Goal: Task Accomplishment & Management: Manage account settings

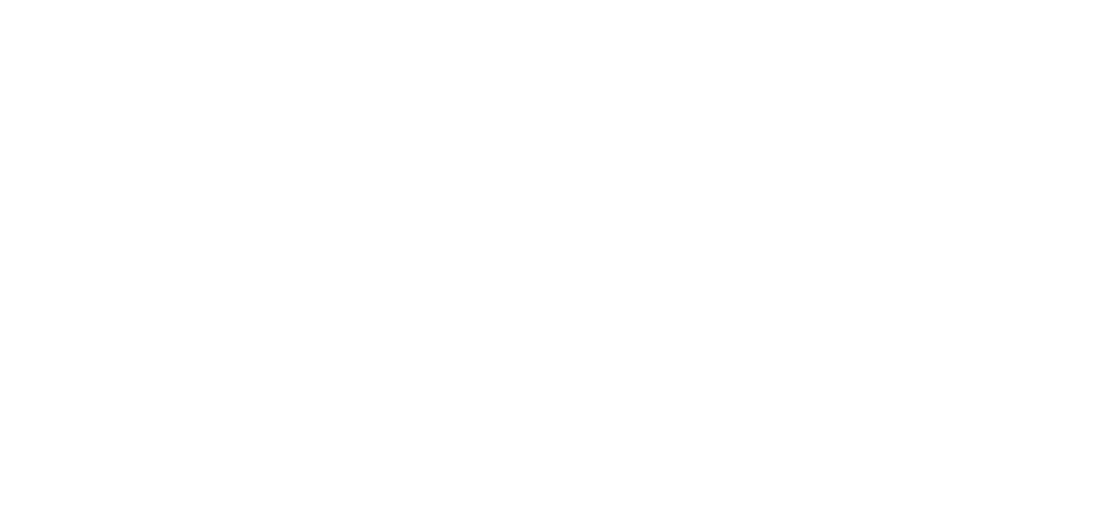
click at [244, 6] on html at bounding box center [553, 3] width 1107 height 6
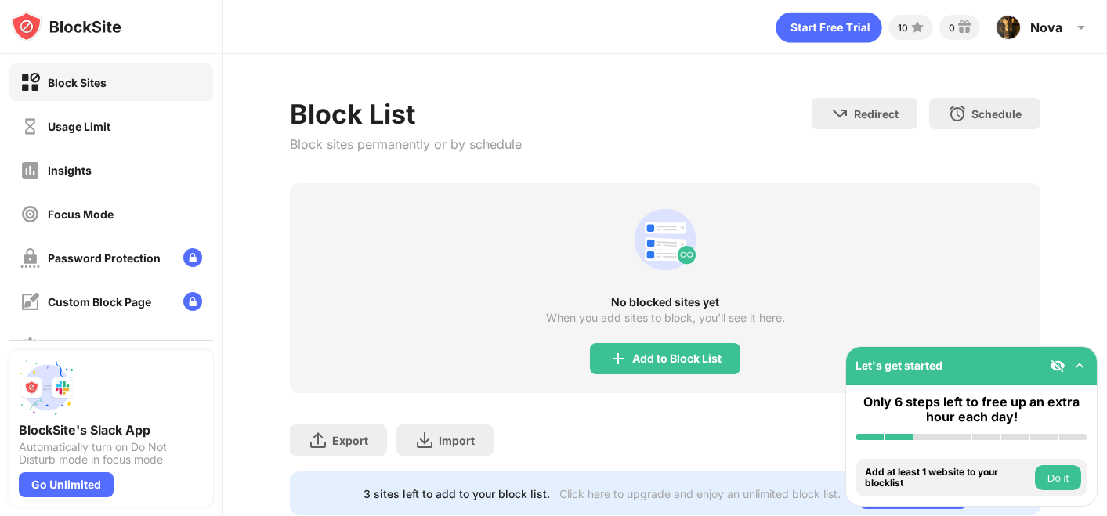
click at [33, 117] on img at bounding box center [30, 127] width 20 height 20
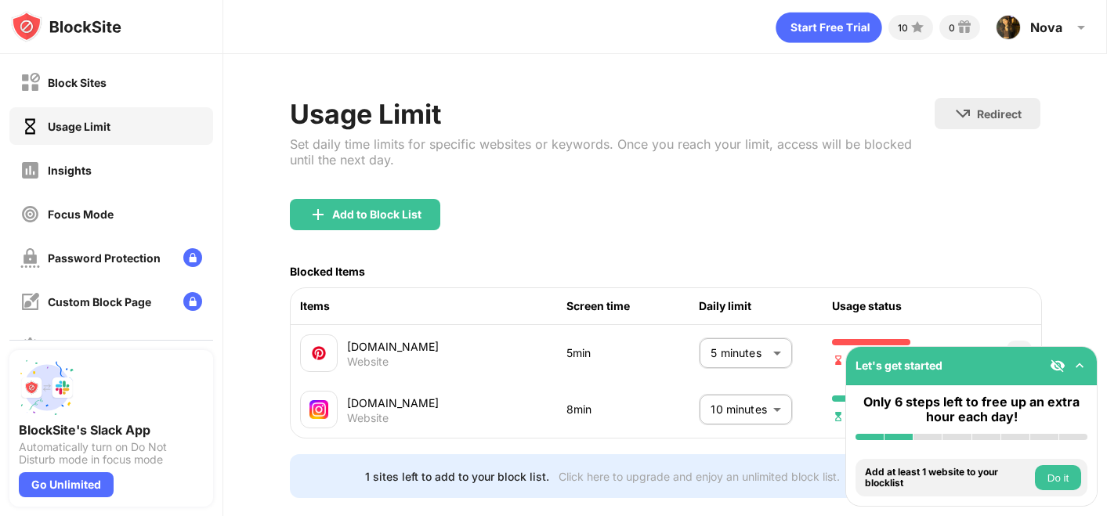
click at [723, 413] on body "Block Sites Usage Limit Insights Focus Mode Password Protection Custom Block Pa…" at bounding box center [553, 258] width 1107 height 516
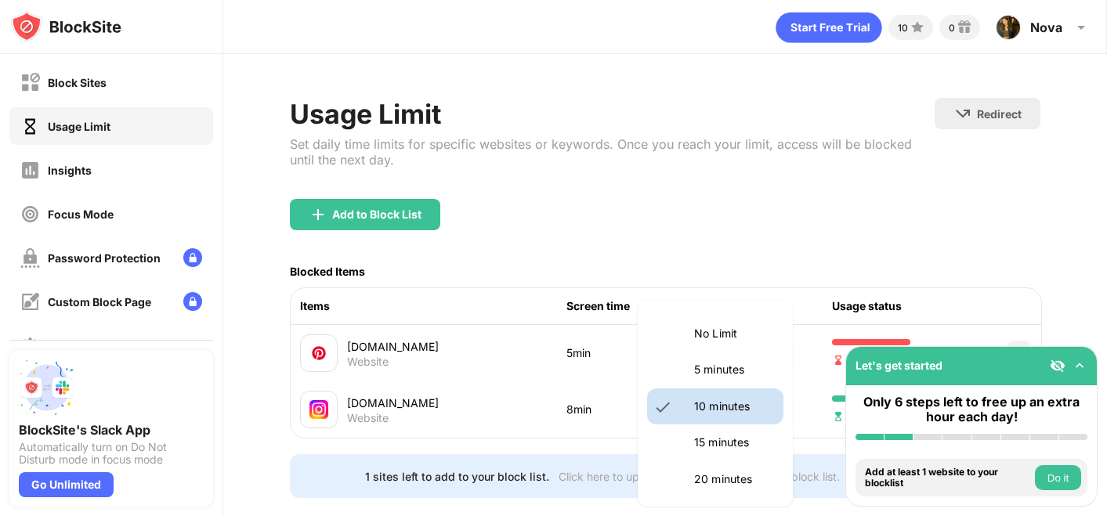
click at [715, 441] on p "15 minutes" at bounding box center [734, 442] width 80 height 17
type input "**"
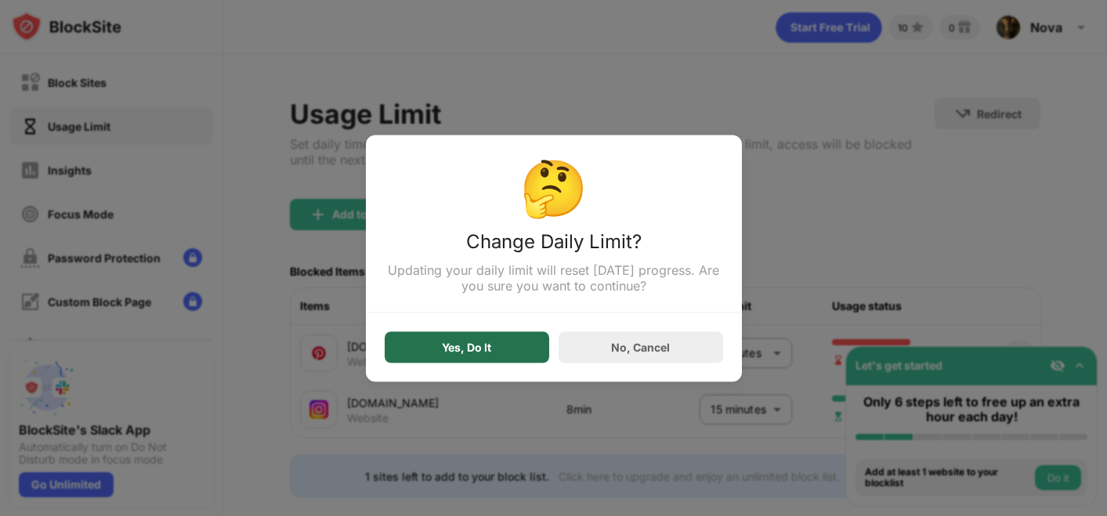
click at [421, 346] on div "Yes, Do It" at bounding box center [467, 346] width 164 height 31
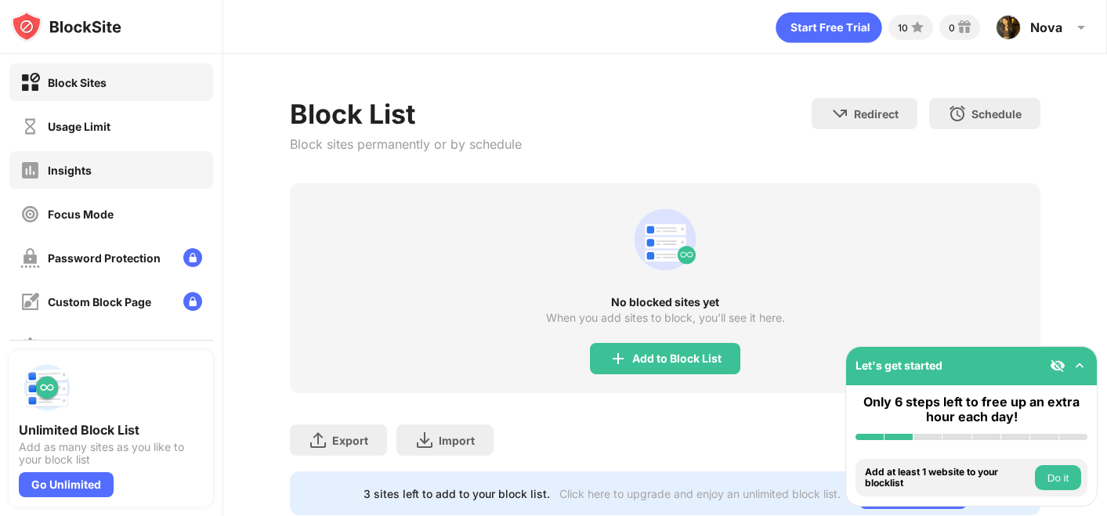
click at [82, 151] on div "Insights" at bounding box center [111, 170] width 204 height 38
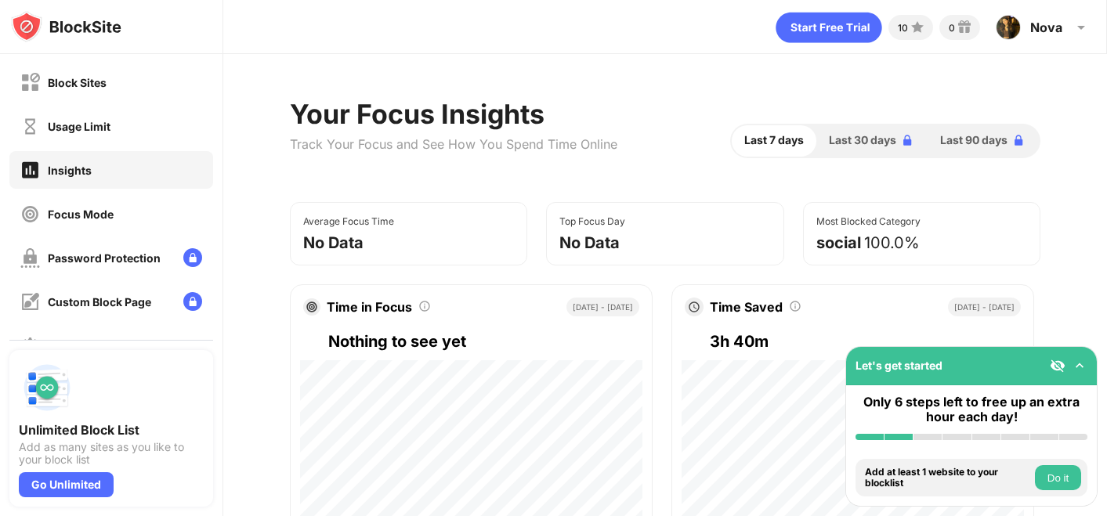
click at [71, 131] on div "Usage Limit" at bounding box center [79, 126] width 63 height 13
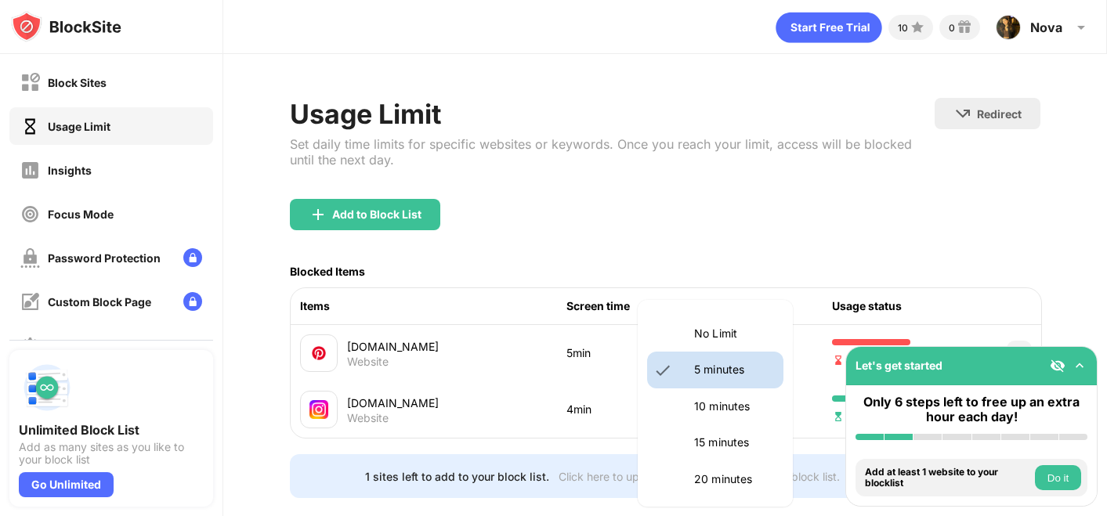
click at [782, 352] on body "Block Sites Usage Limit Insights Focus Mode Password Protection Custom Block Pa…" at bounding box center [553, 258] width 1107 height 516
click at [695, 413] on p "10 minutes" at bounding box center [734, 406] width 80 height 17
type input "**"
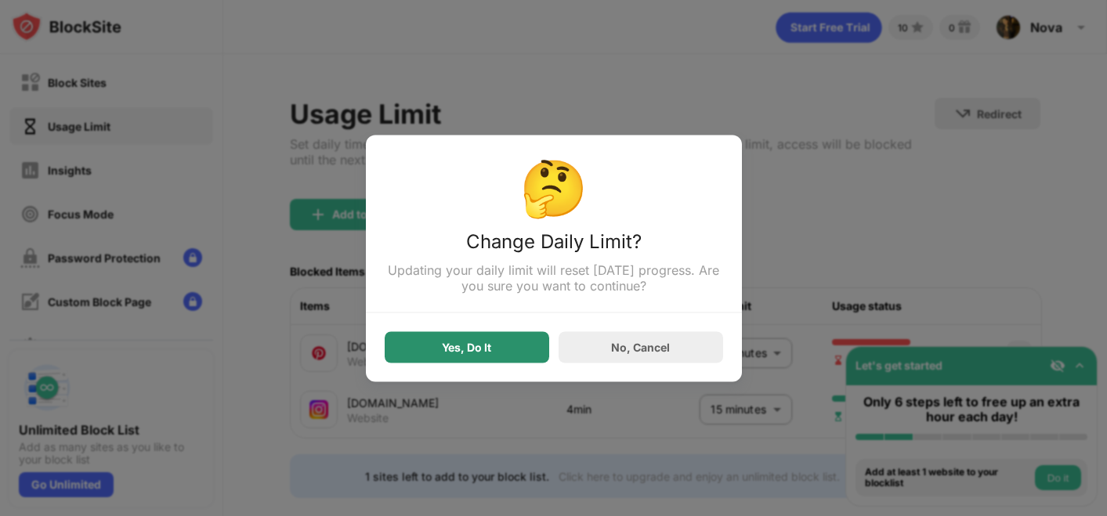
click at [471, 356] on div "Yes, Do It" at bounding box center [467, 346] width 164 height 31
